Goal: Transaction & Acquisition: Purchase product/service

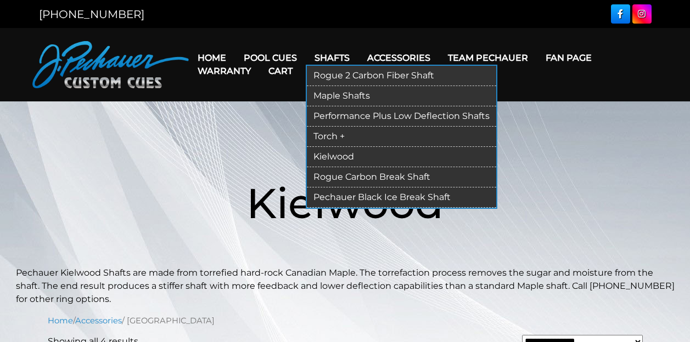
click at [345, 98] on link "Maple Shafts" at bounding box center [401, 96] width 189 height 20
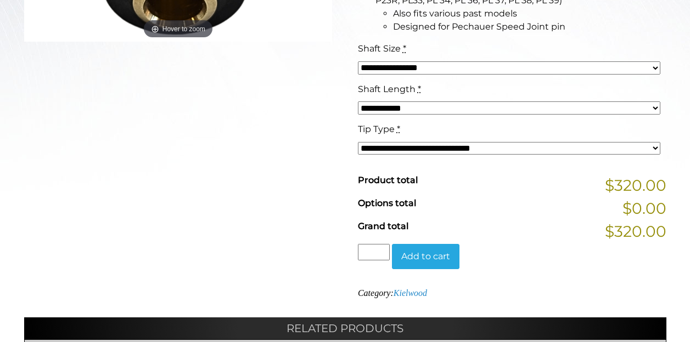
scroll to position [445, 0]
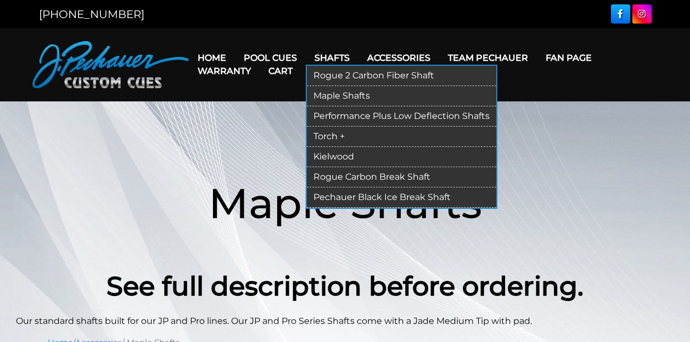
click at [332, 156] on link "Kielwood" at bounding box center [401, 157] width 189 height 20
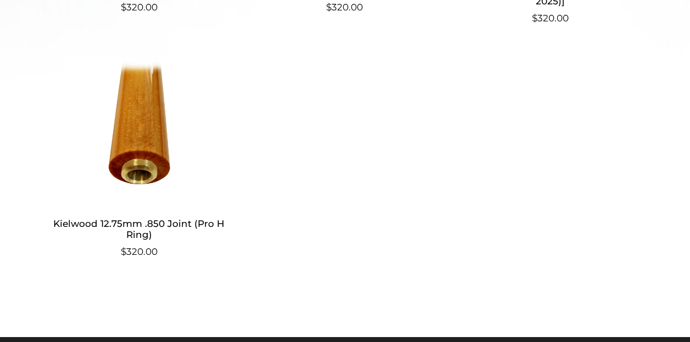
scroll to position [545, 0]
click at [136, 227] on h2 "Kielwood 12.75mm .850 Joint (Pro H Ring)" at bounding box center [139, 229] width 183 height 32
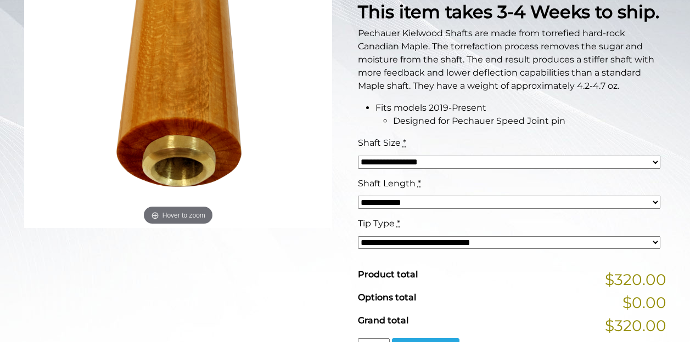
scroll to position [247, 0]
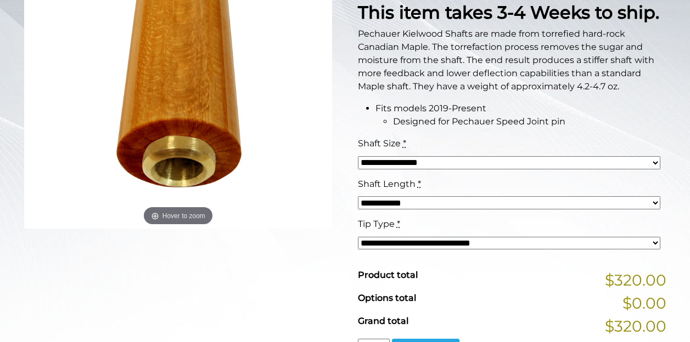
click at [389, 243] on select "**********" at bounding box center [509, 243] width 303 height 13
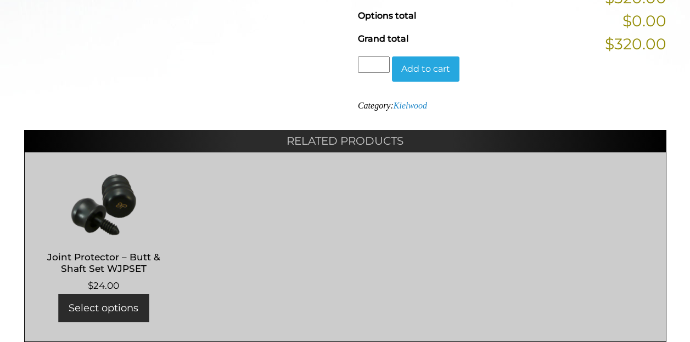
scroll to position [529, 0]
